Goal: Navigation & Orientation: Find specific page/section

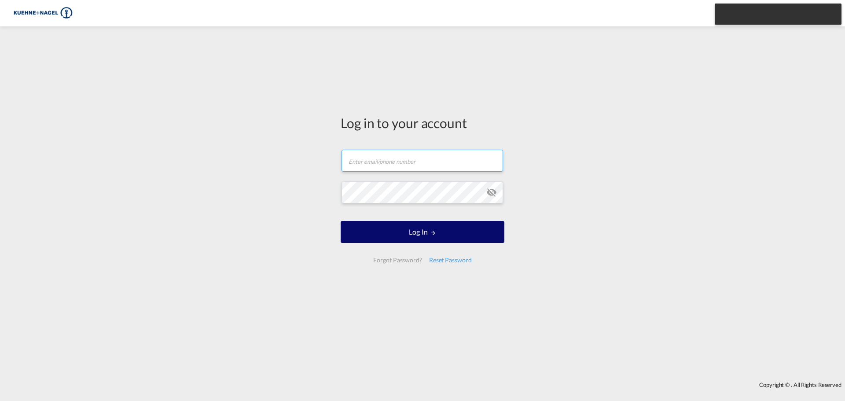
type input "[PERSON_NAME][EMAIL_ADDRESS][PERSON_NAME][PERSON_NAME][DOMAIN_NAME]"
click at [419, 229] on button "Log In" at bounding box center [423, 232] width 164 height 22
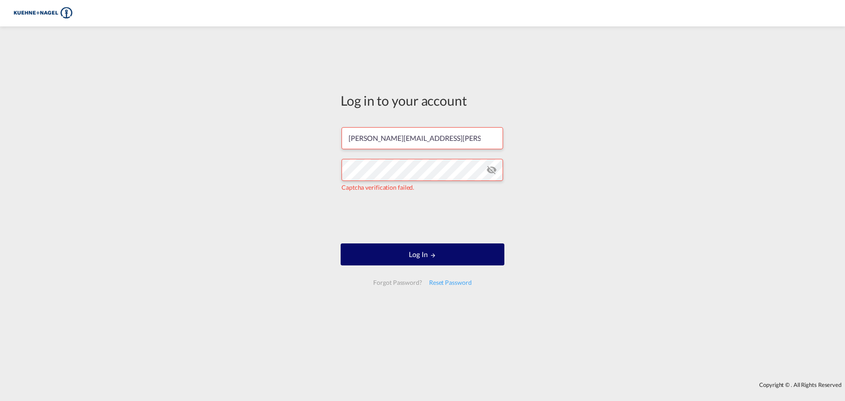
click at [486, 261] on button "Log In" at bounding box center [423, 254] width 164 height 22
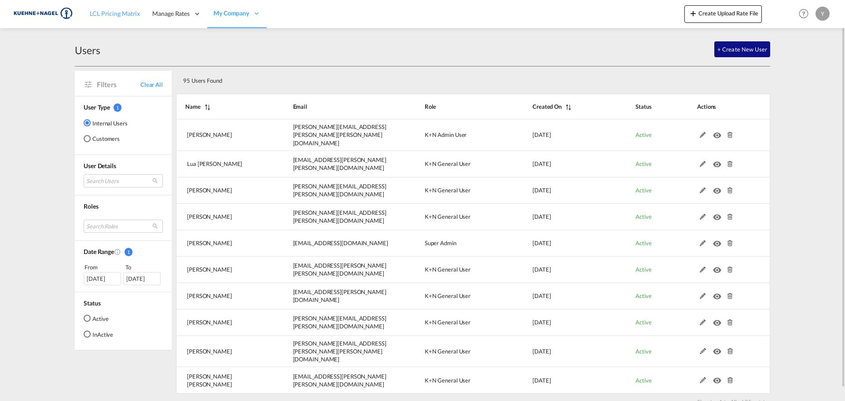
click at [113, 17] on span "LCL Pricing Matrix" at bounding box center [115, 13] width 50 height 7
